Goal: Transaction & Acquisition: Download file/media

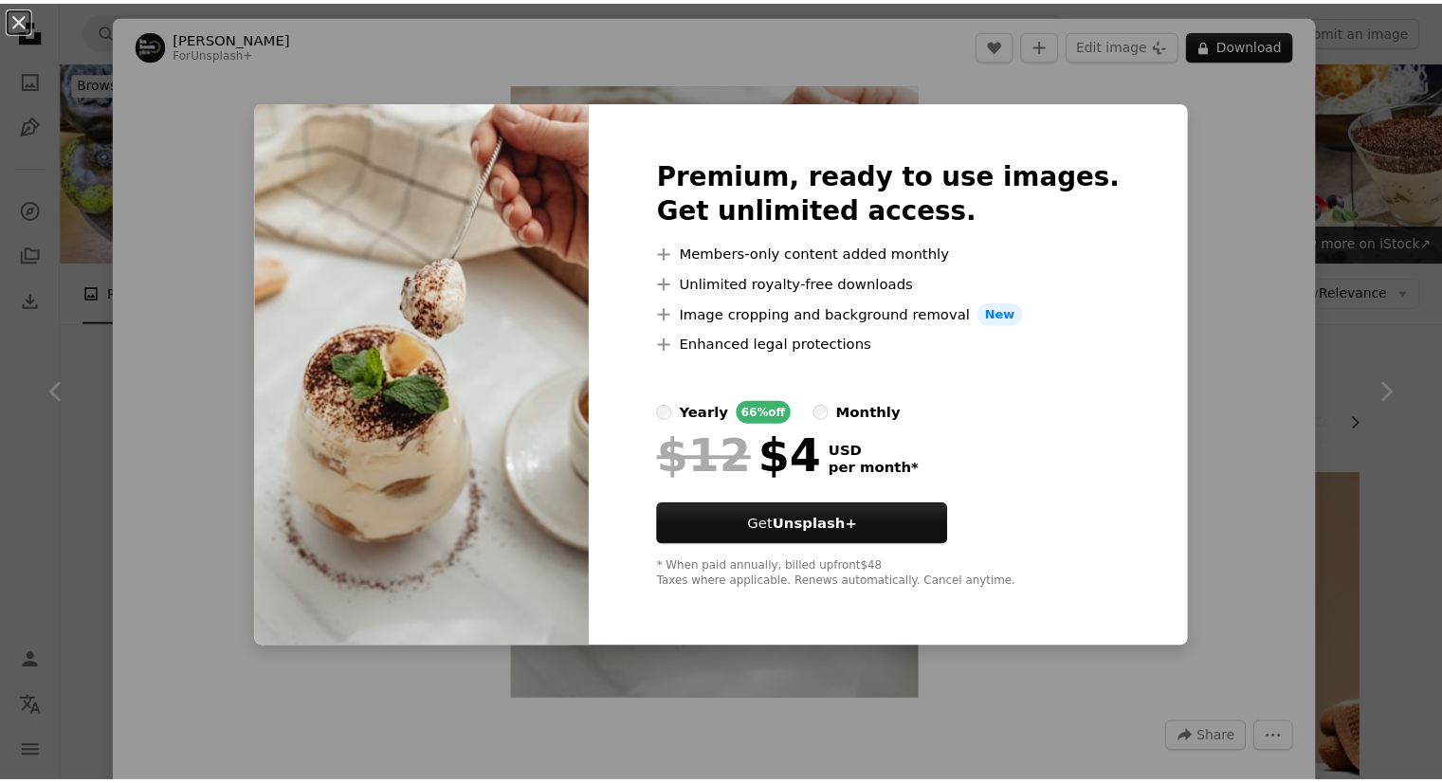
scroll to position [5972, 0]
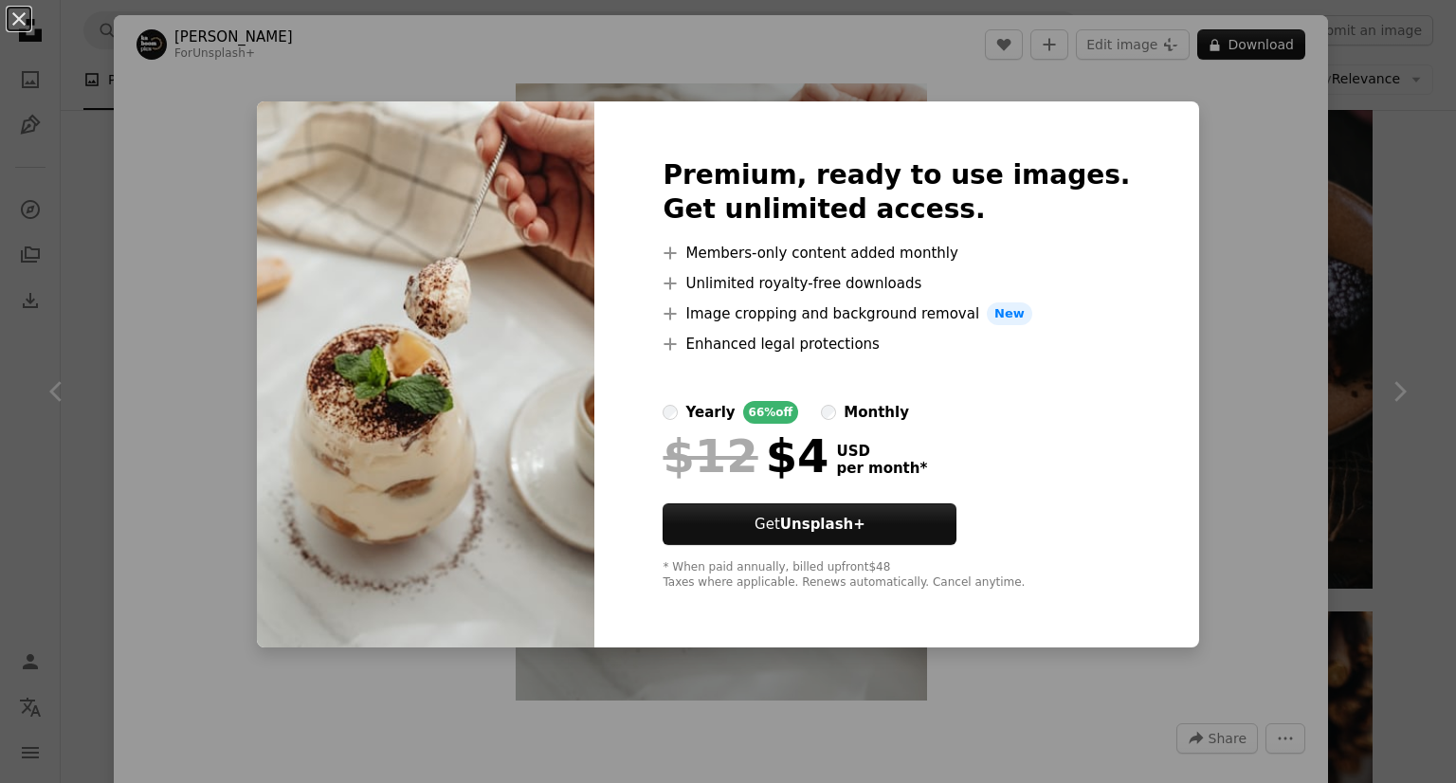
click at [1402, 191] on div "An X shape Premium, ready to use images. Get unlimited access. A plus sign Memb…" at bounding box center [728, 391] width 1456 height 783
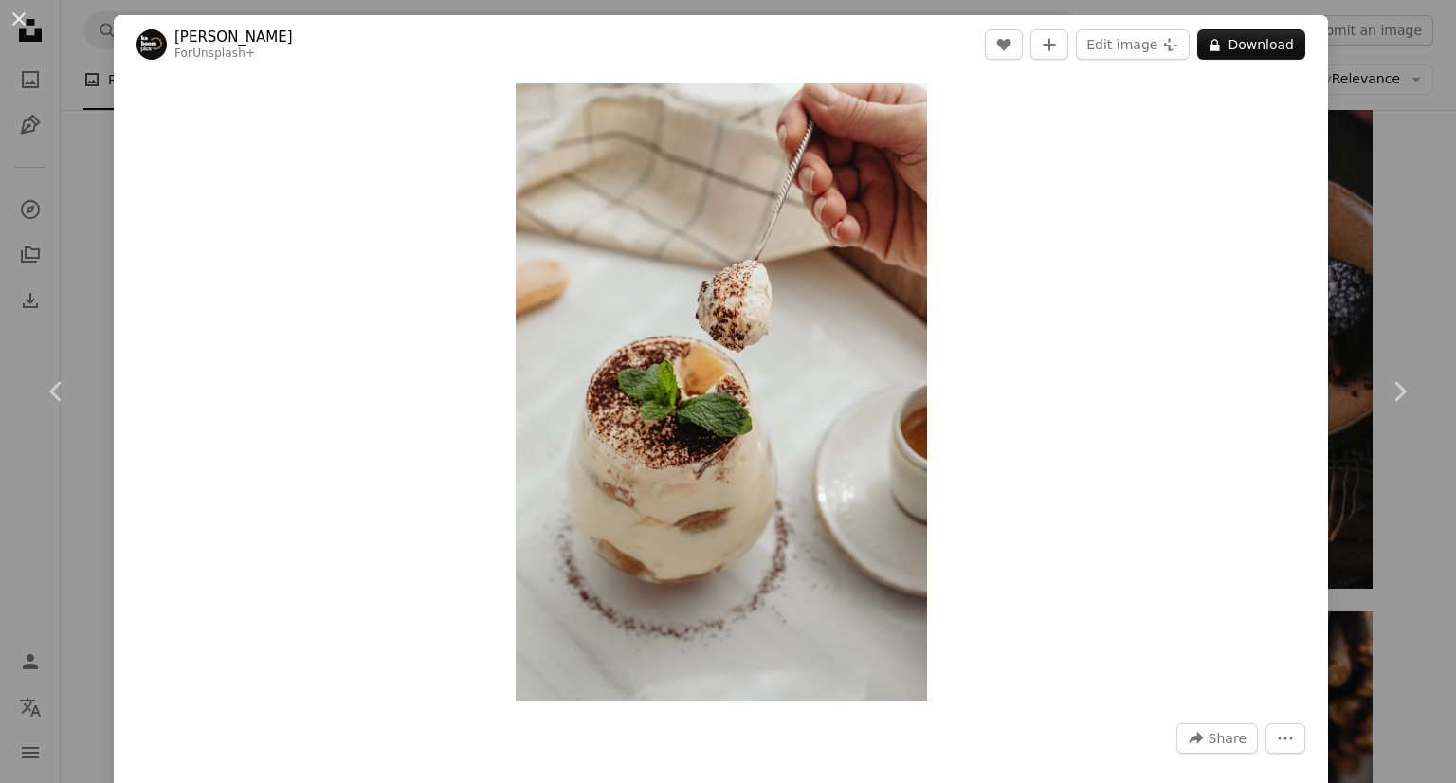
click at [1373, 225] on div "An X shape Chevron left Chevron right [PERSON_NAME] For Unsplash+ A heart A plu…" at bounding box center [728, 391] width 1456 height 783
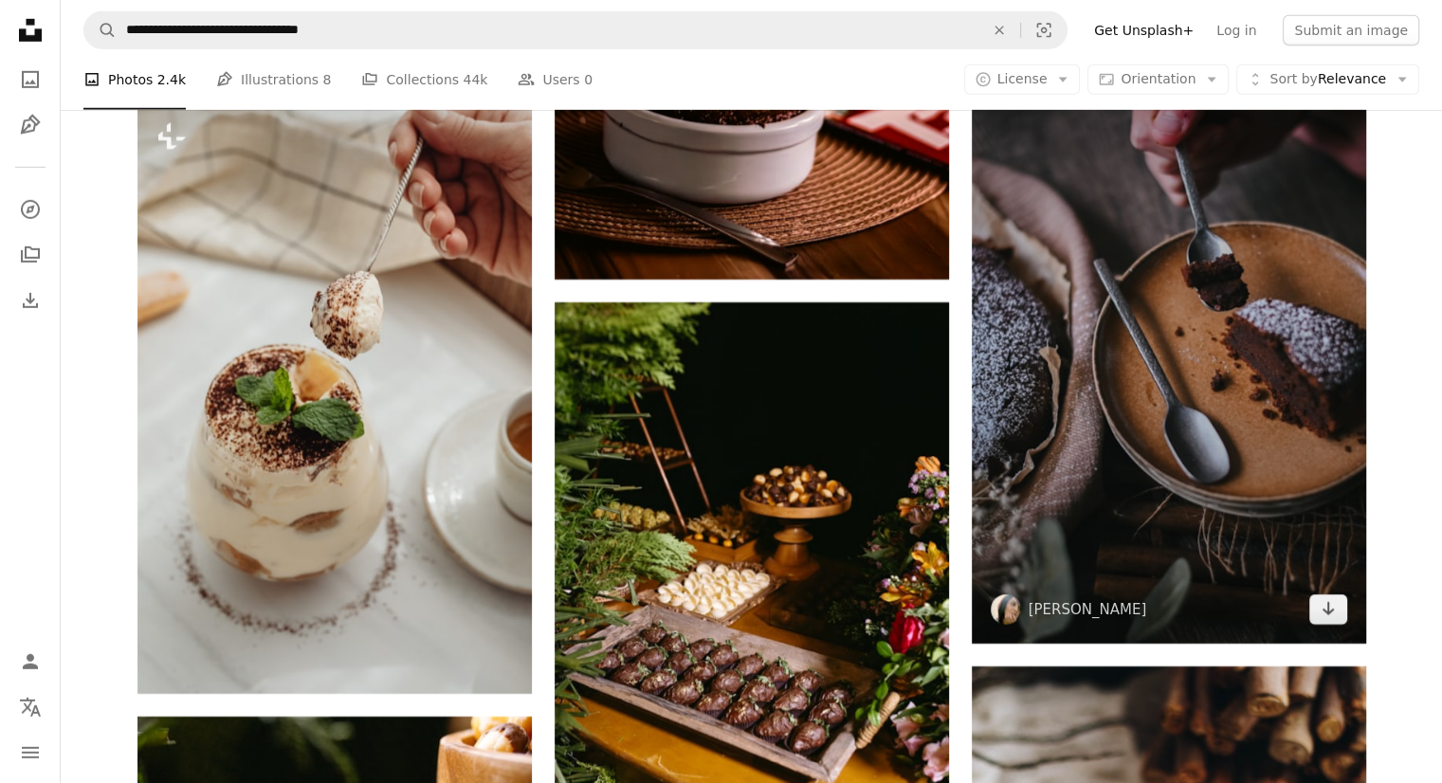
scroll to position [5877, 0]
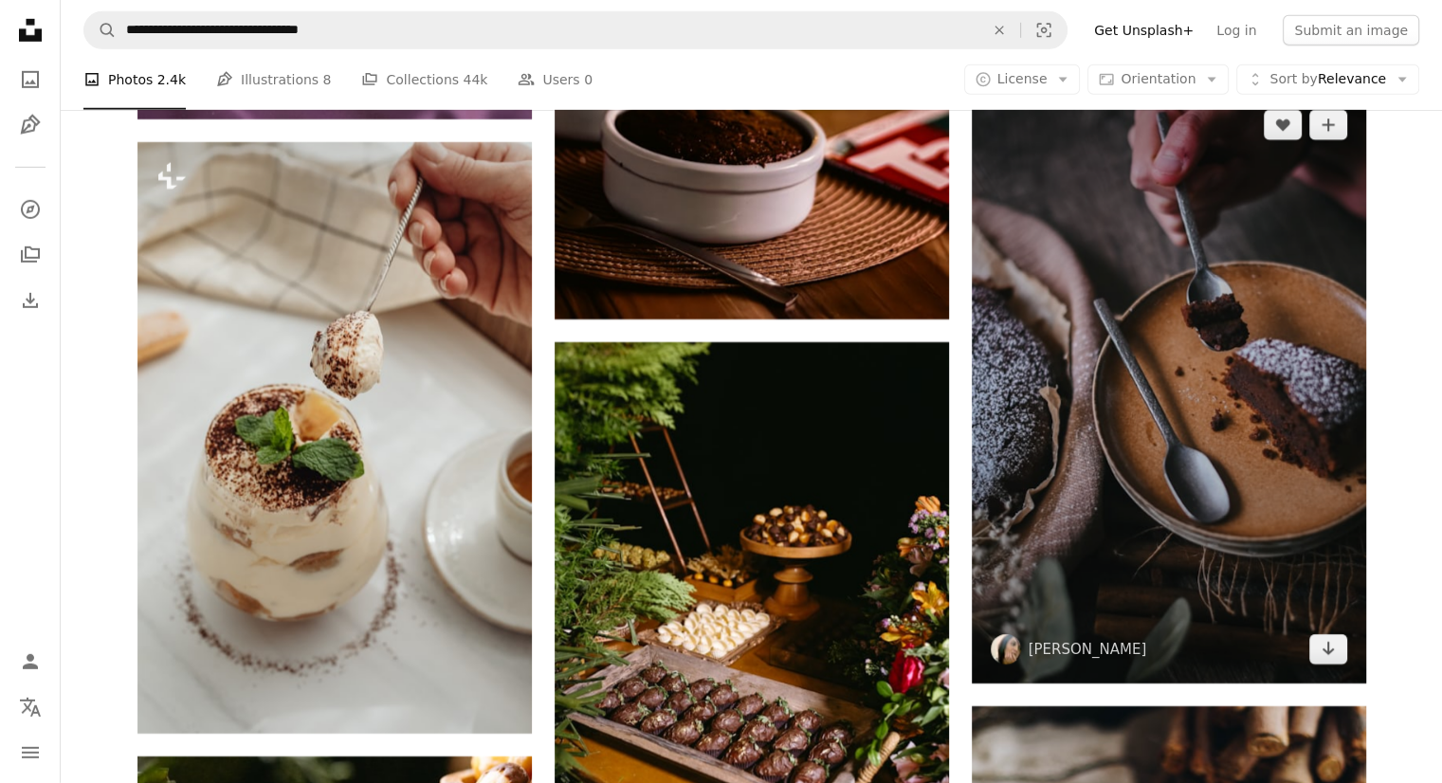
click at [1220, 350] on img at bounding box center [1169, 387] width 394 height 592
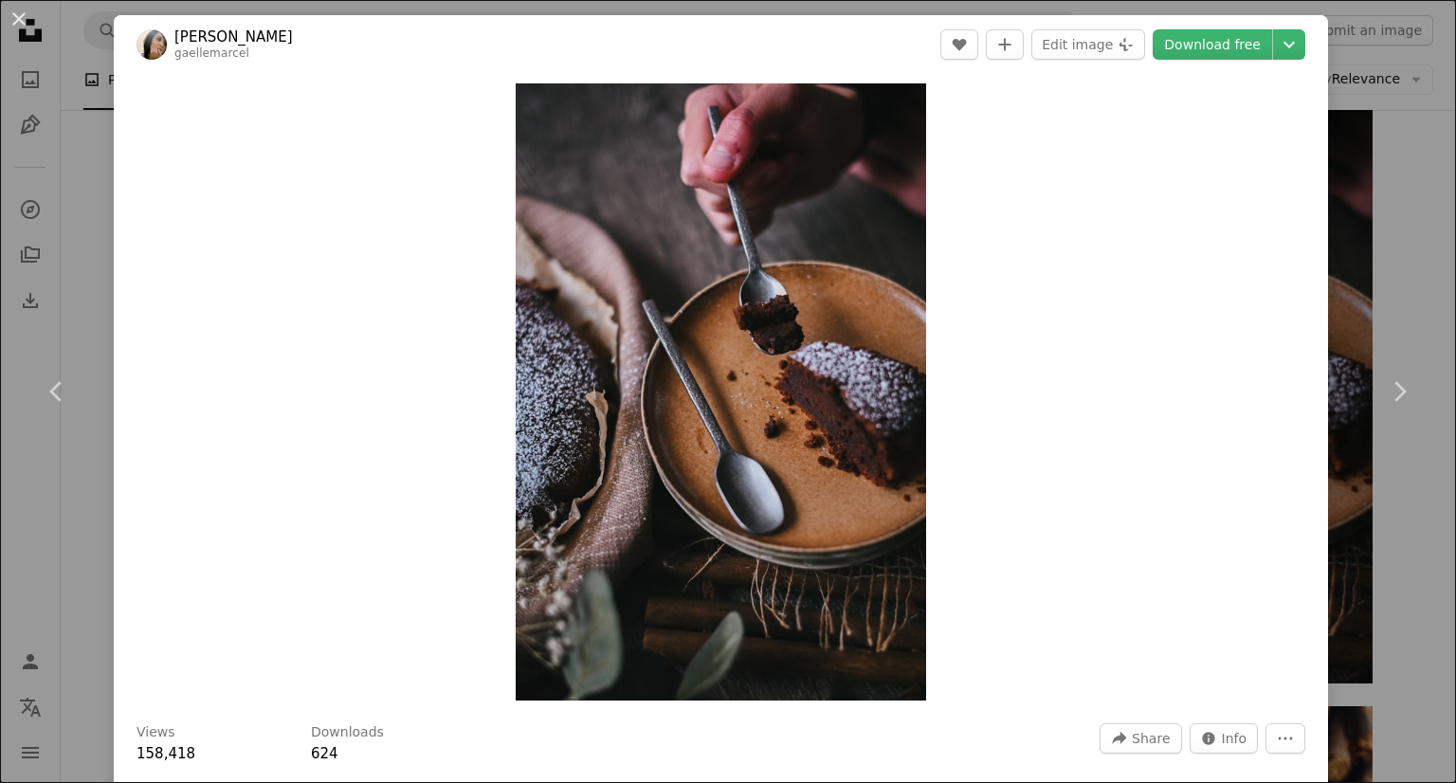
click at [1361, 267] on div "An X shape Chevron left Chevron right [PERSON_NAME] A heart A plus sign Edit im…" at bounding box center [728, 391] width 1456 height 783
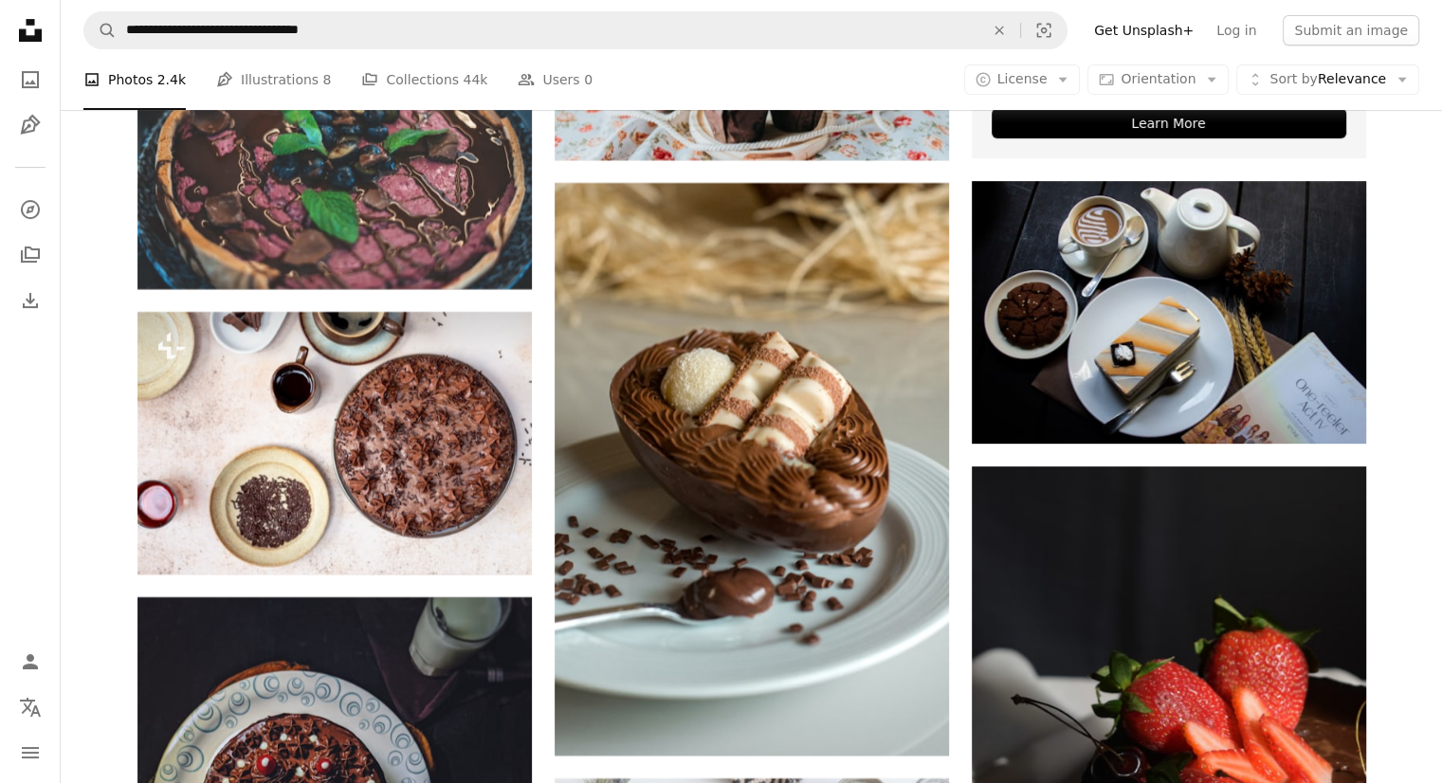
scroll to position [7867, 0]
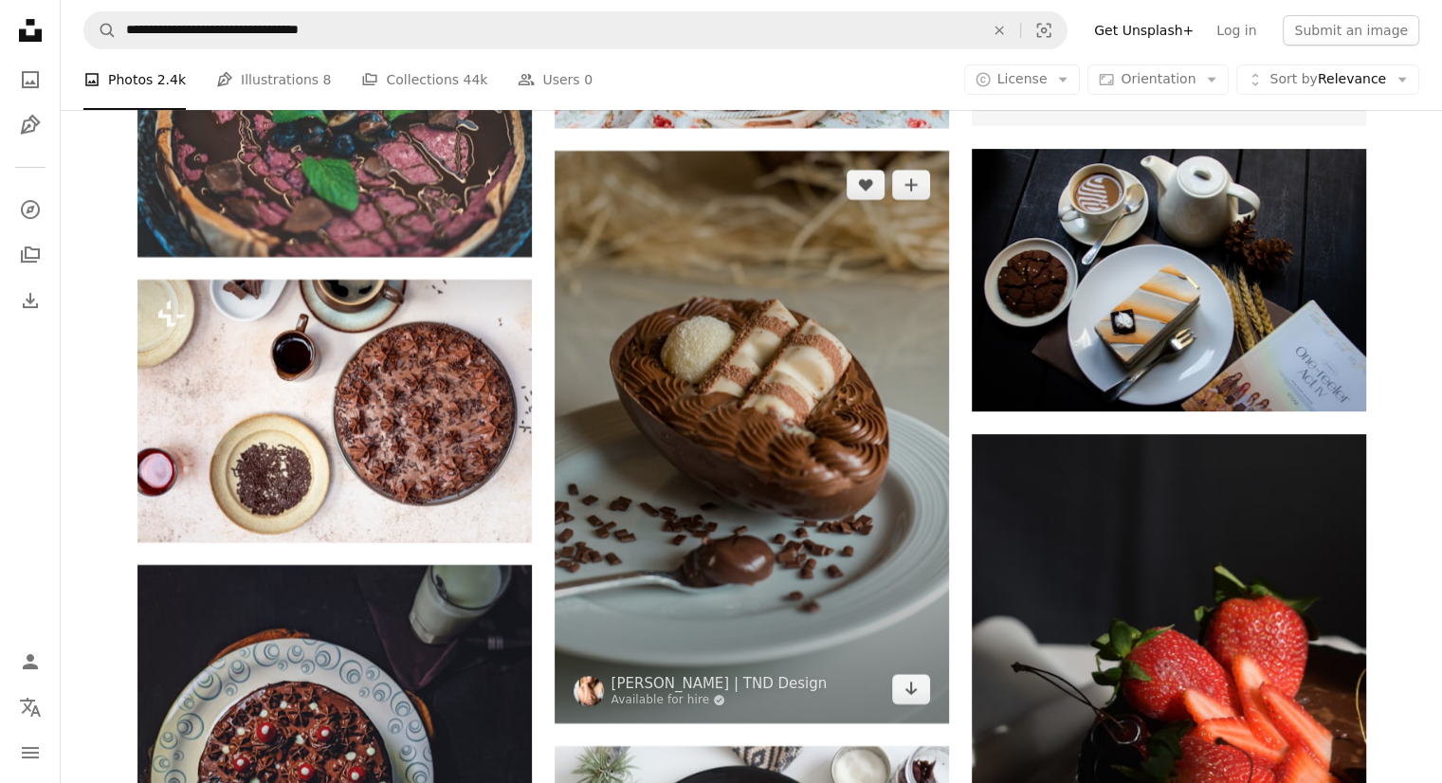
click at [829, 353] on img at bounding box center [752, 437] width 394 height 573
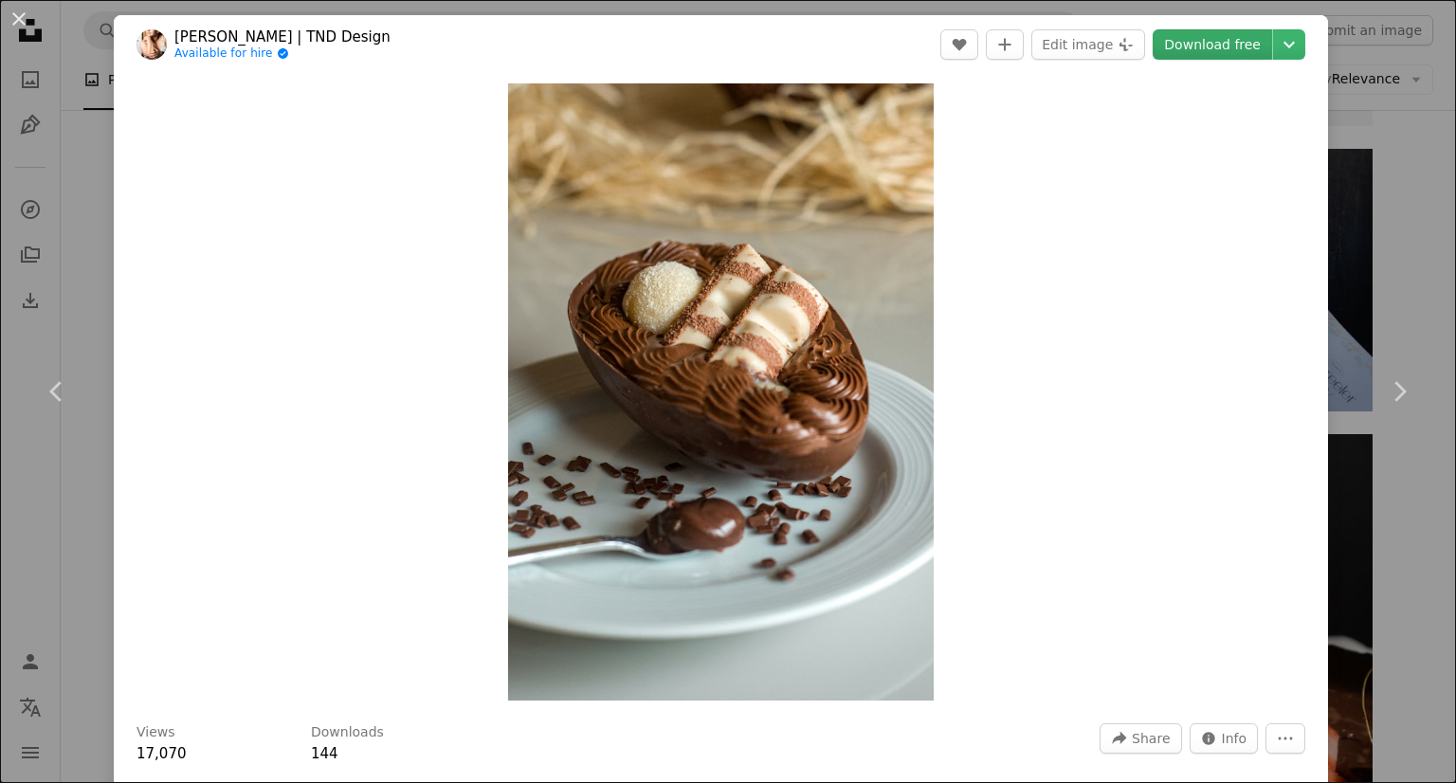
click at [1220, 47] on link "Download free" at bounding box center [1212, 44] width 119 height 30
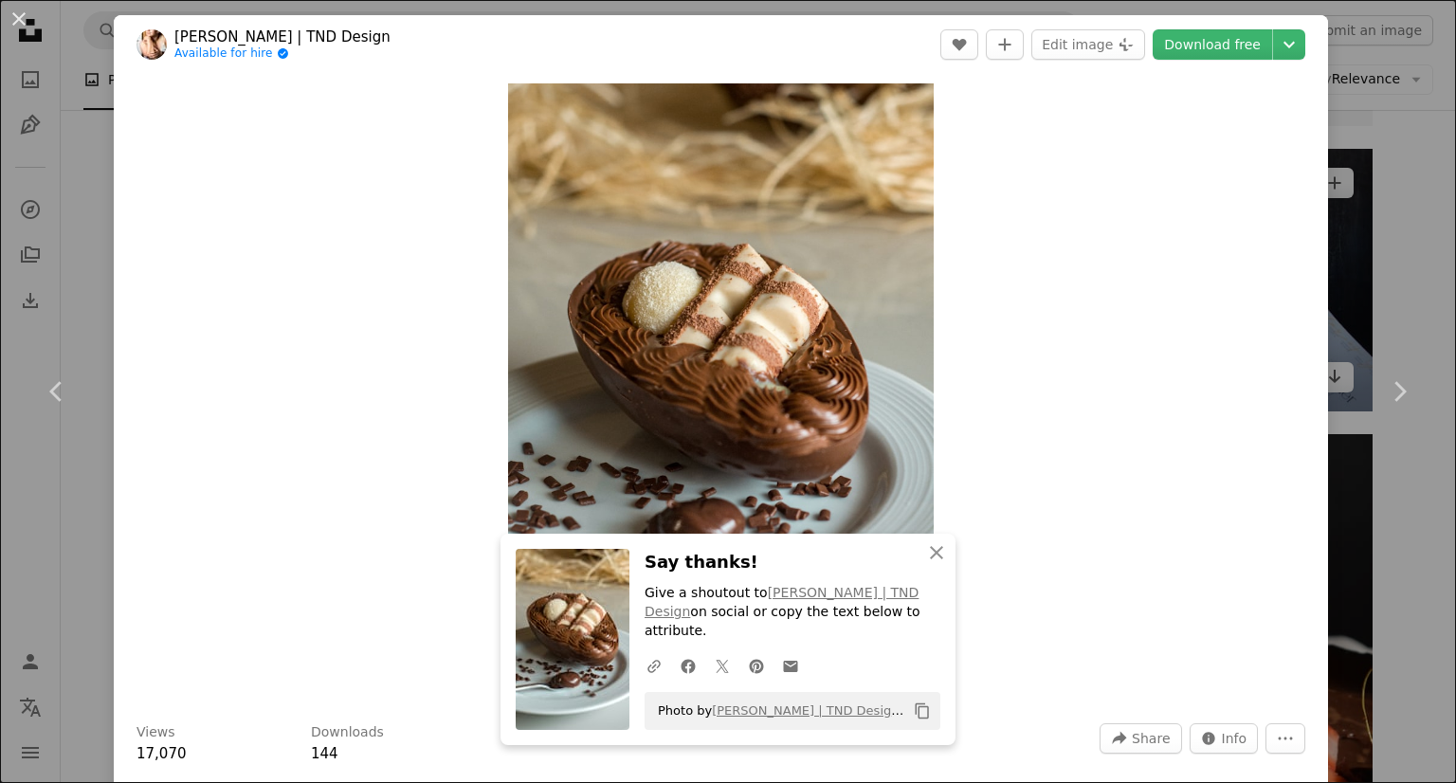
click at [1364, 189] on div "An X shape Chevron left Chevron right [PERSON_NAME] | TND Design Available for …" at bounding box center [728, 391] width 1456 height 783
